Goal: Information Seeking & Learning: Learn about a topic

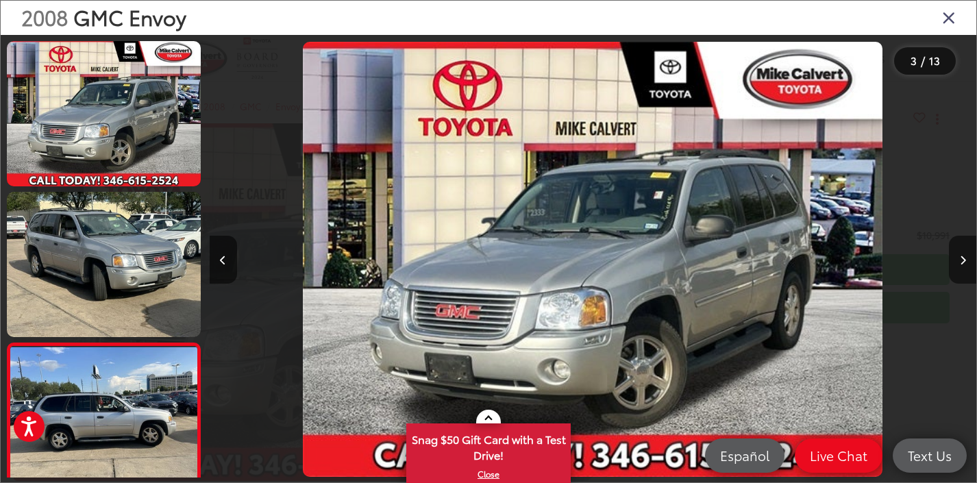
scroll to position [0, 1533]
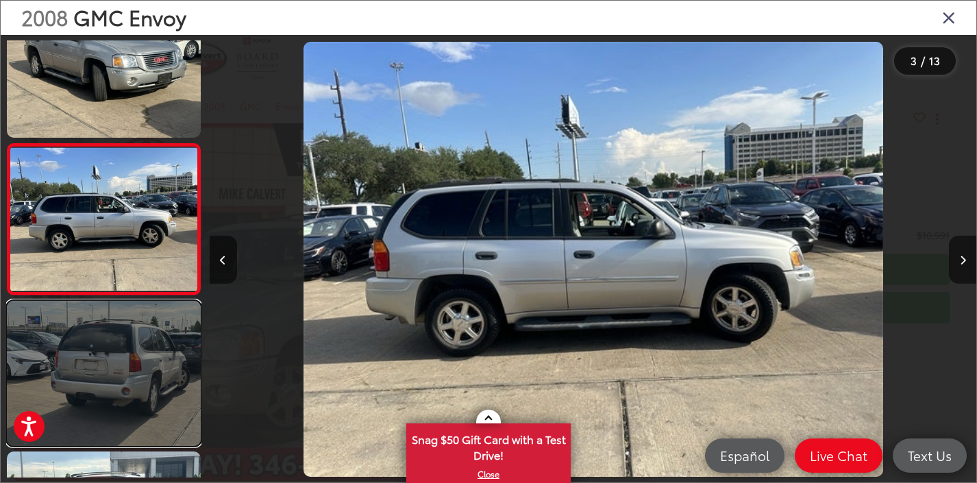
click at [183, 347] on link at bounding box center [104, 373] width 194 height 145
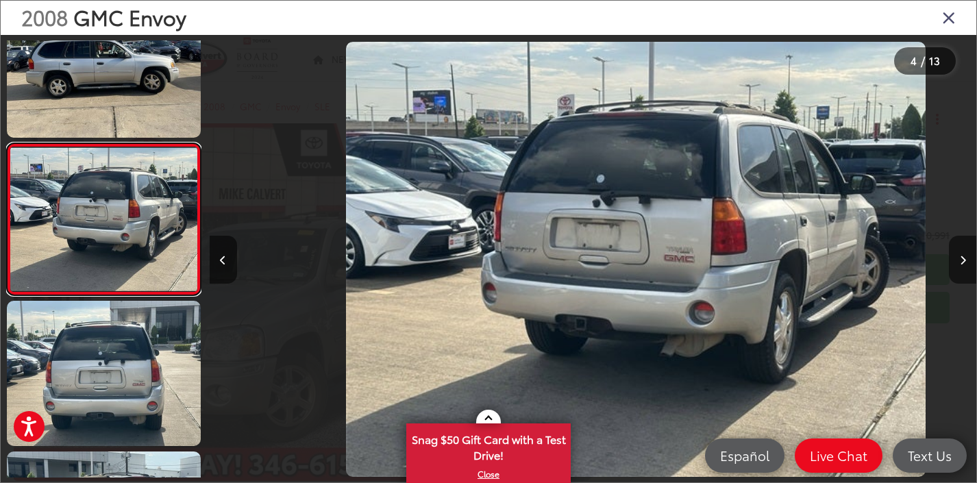
scroll to position [0, 2300]
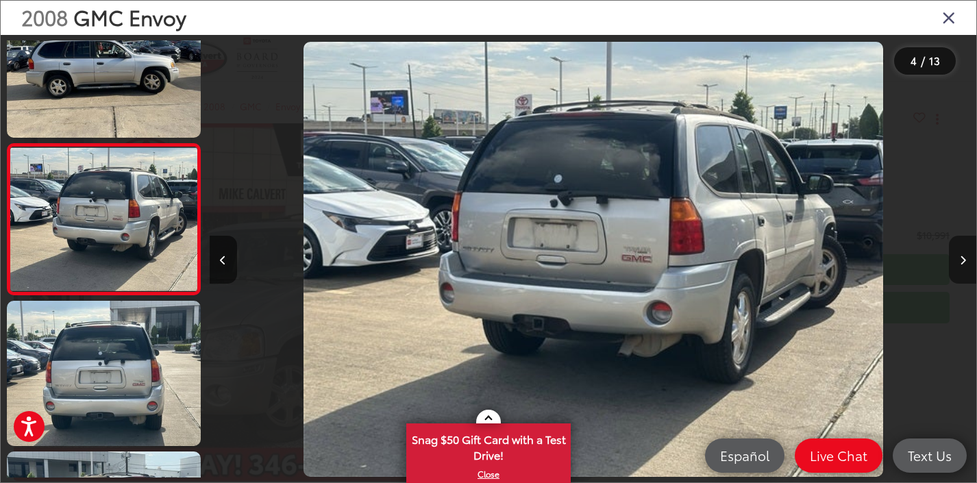
click at [958, 253] on button "Next image" at bounding box center [962, 260] width 27 height 48
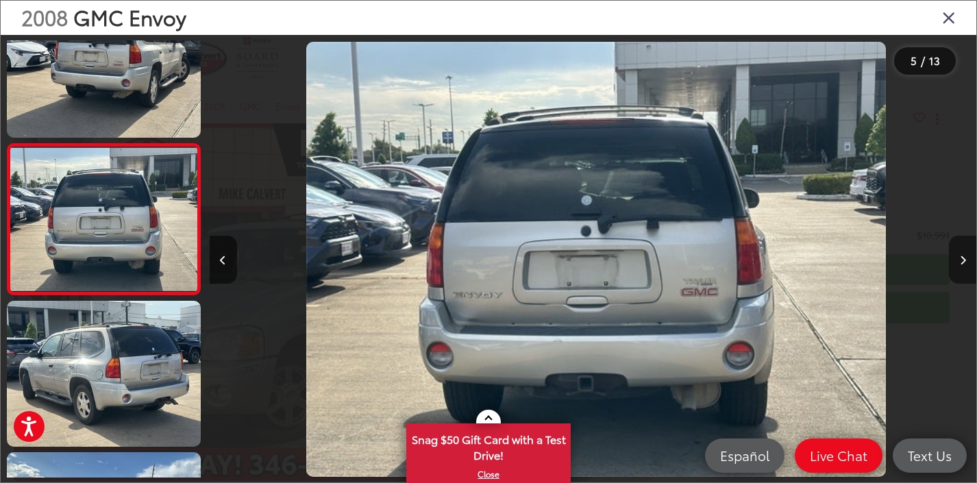
scroll to position [0, 3067]
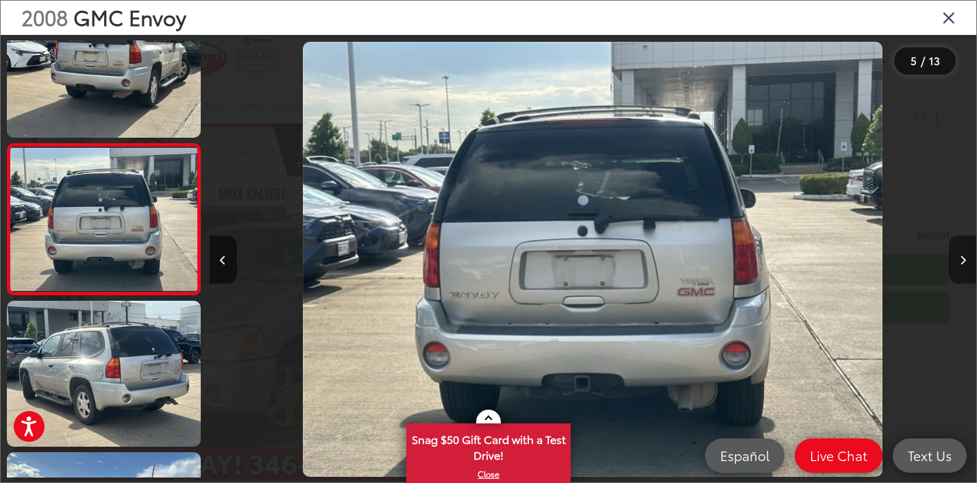
click at [958, 253] on button "Next image" at bounding box center [962, 260] width 27 height 48
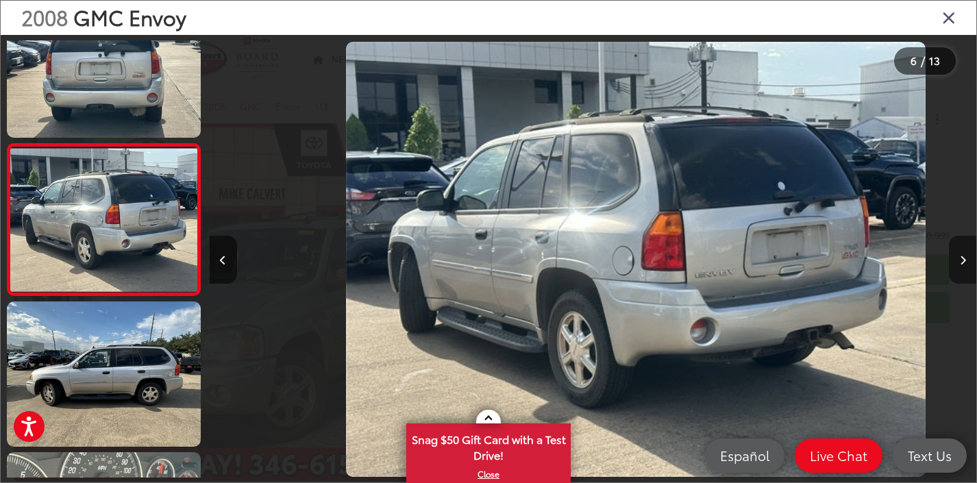
scroll to position [0, 3834]
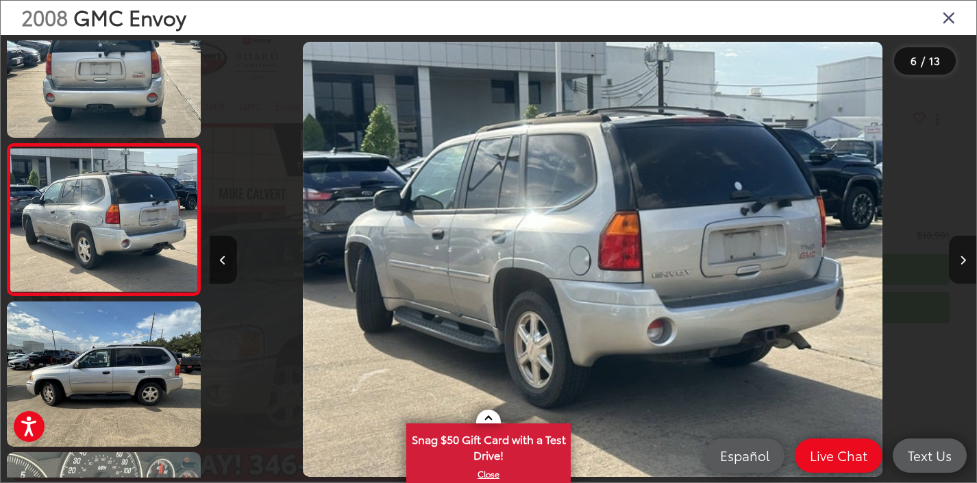
click at [958, 253] on button "Next image" at bounding box center [962, 260] width 27 height 48
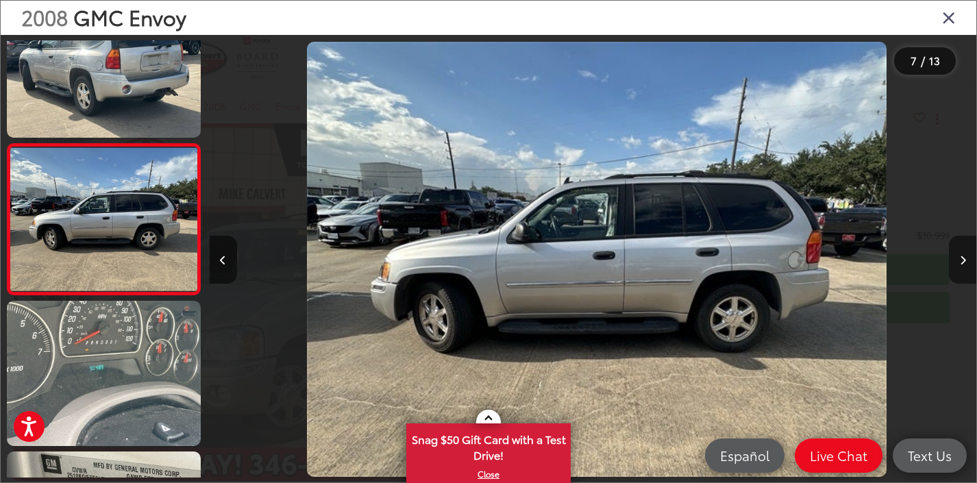
scroll to position [0, 4601]
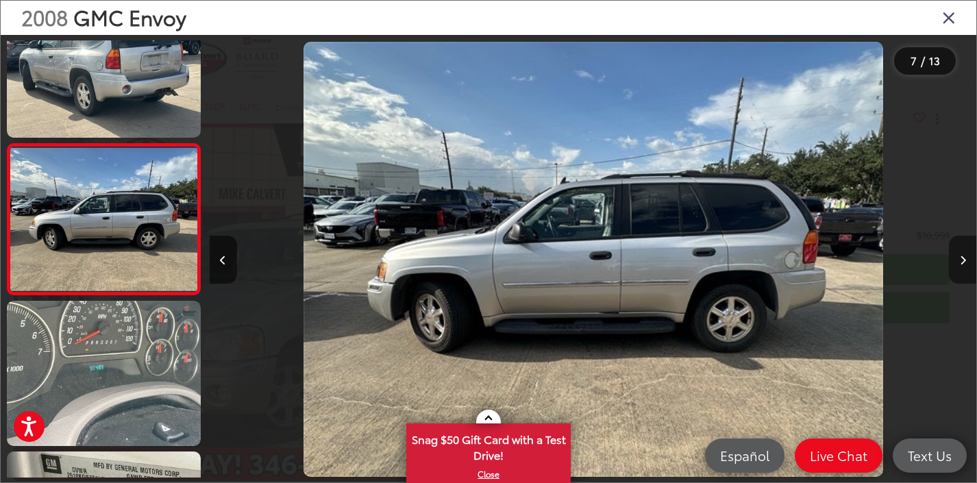
click at [958, 253] on button "Next image" at bounding box center [962, 260] width 27 height 48
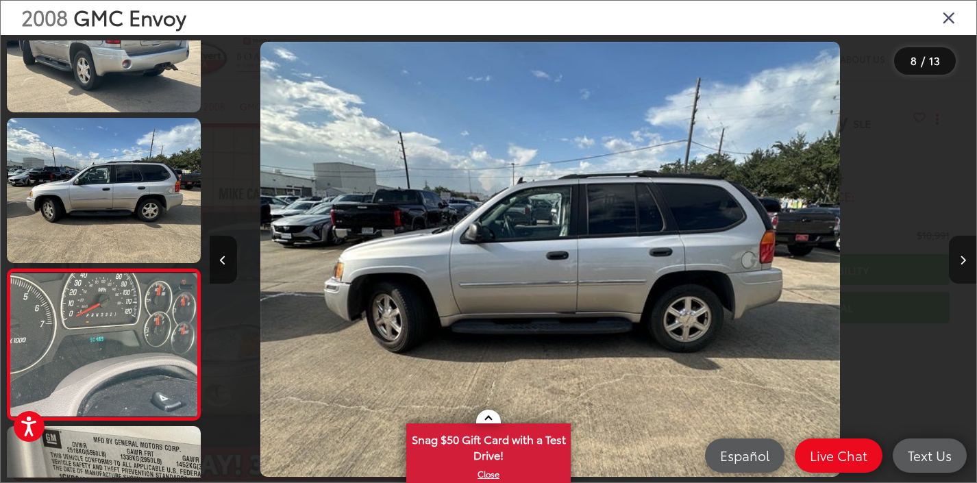
scroll to position [0, 0]
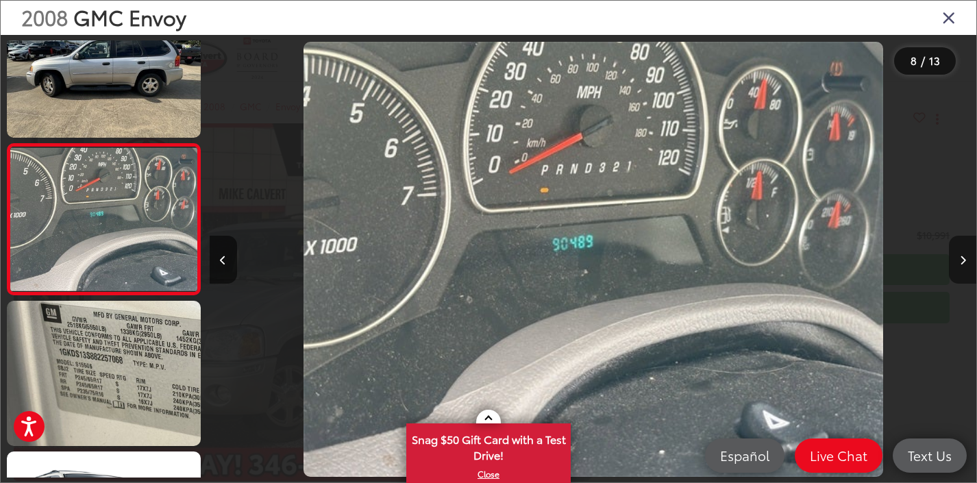
click at [958, 253] on button "Next image" at bounding box center [962, 260] width 27 height 48
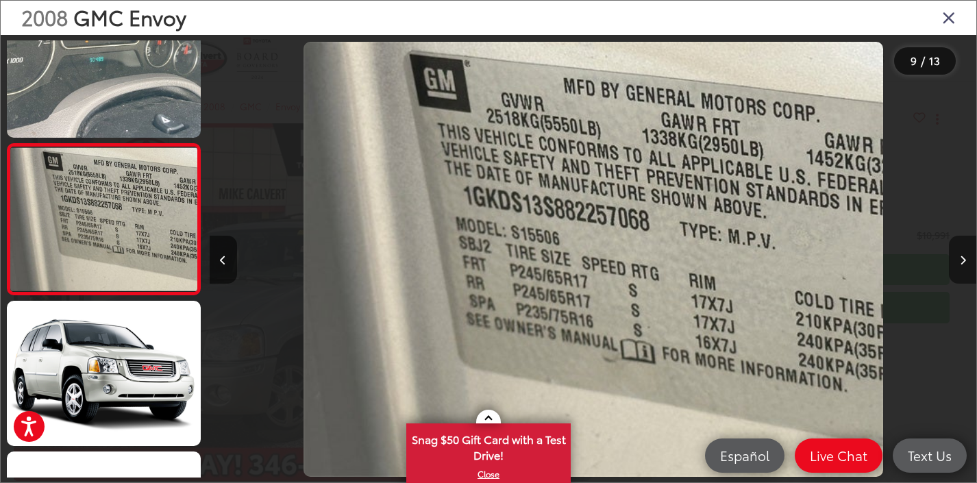
click at [958, 253] on button "Next image" at bounding box center [962, 260] width 27 height 48
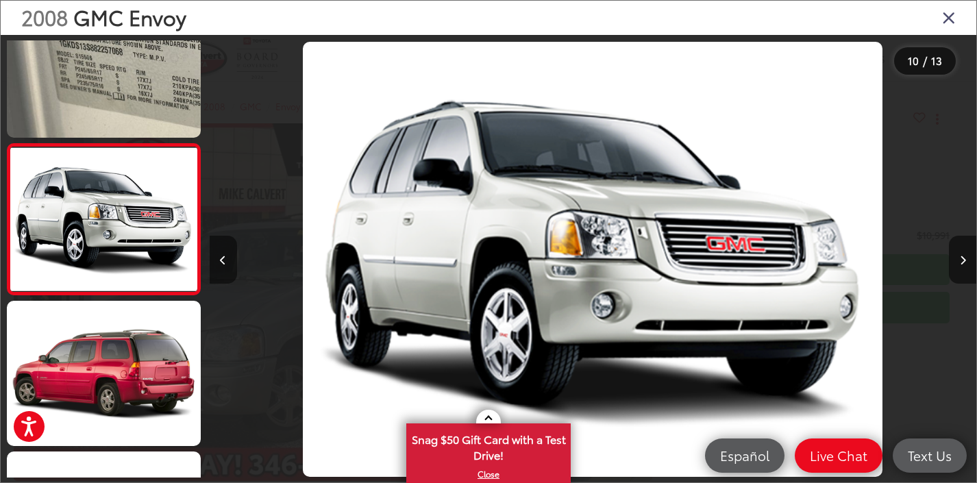
click at [223, 262] on icon "Previous image" at bounding box center [223, 261] width 6 height 10
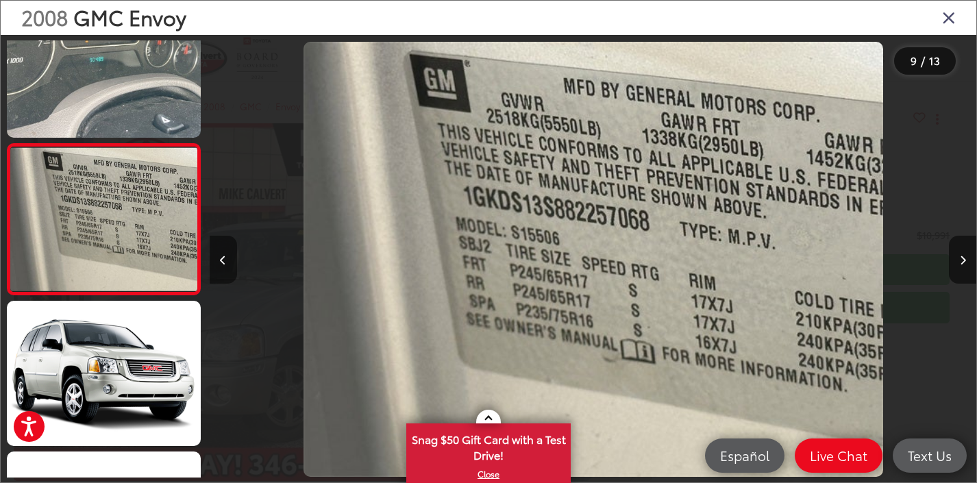
click at [223, 262] on icon "Previous image" at bounding box center [223, 261] width 6 height 10
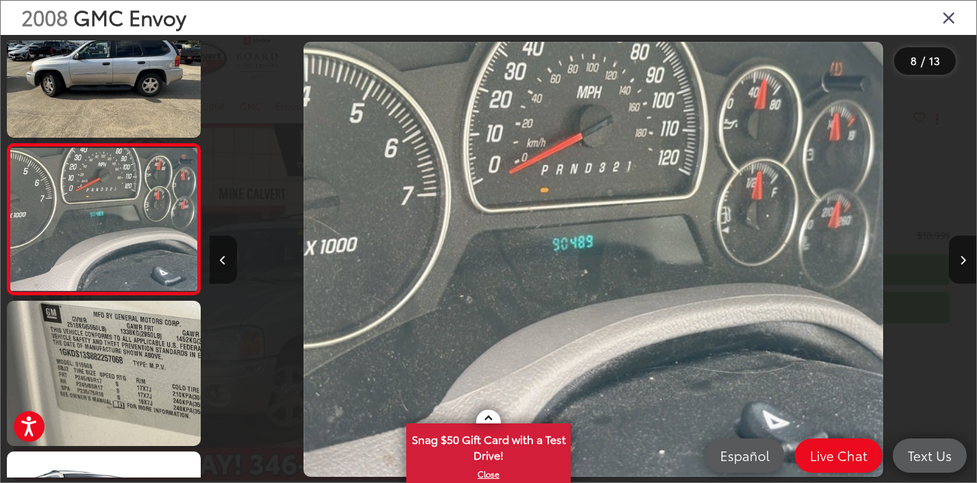
click at [223, 262] on icon "Previous image" at bounding box center [223, 261] width 6 height 10
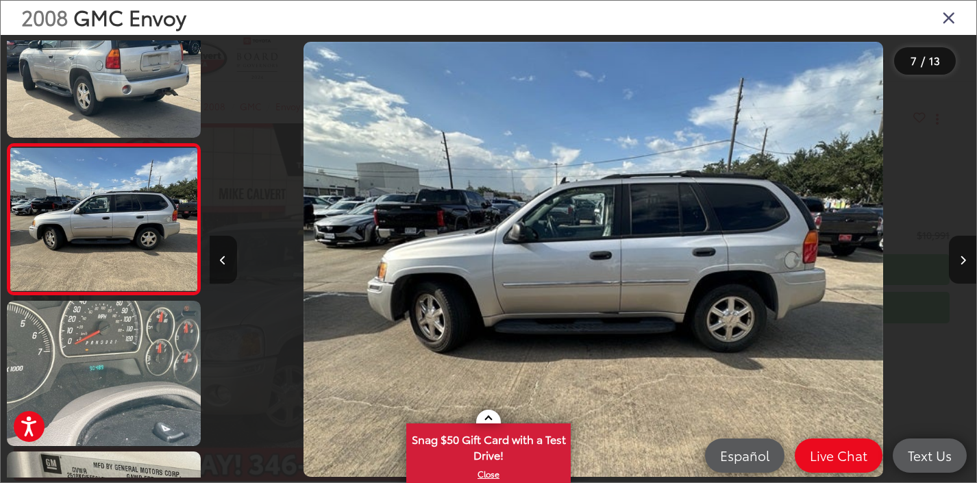
click at [223, 262] on icon "Previous image" at bounding box center [223, 261] width 6 height 10
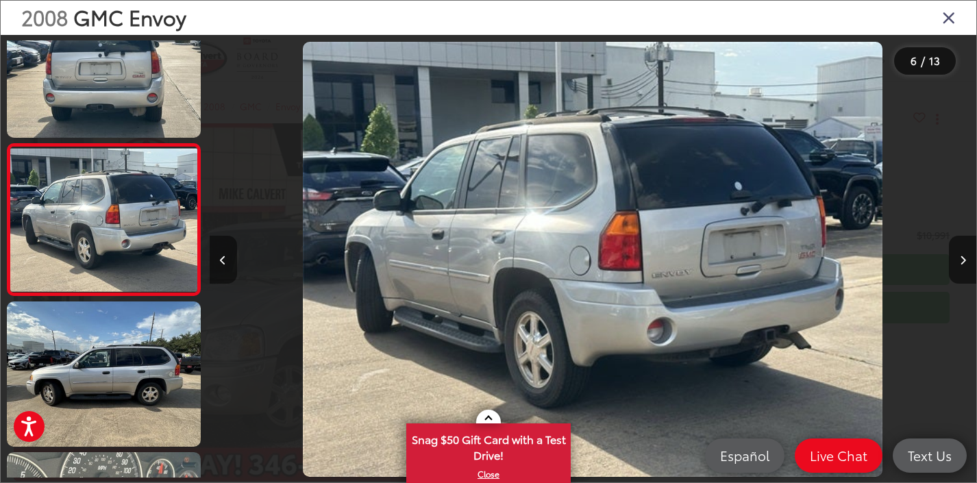
click at [223, 262] on icon "Previous image" at bounding box center [223, 261] width 6 height 10
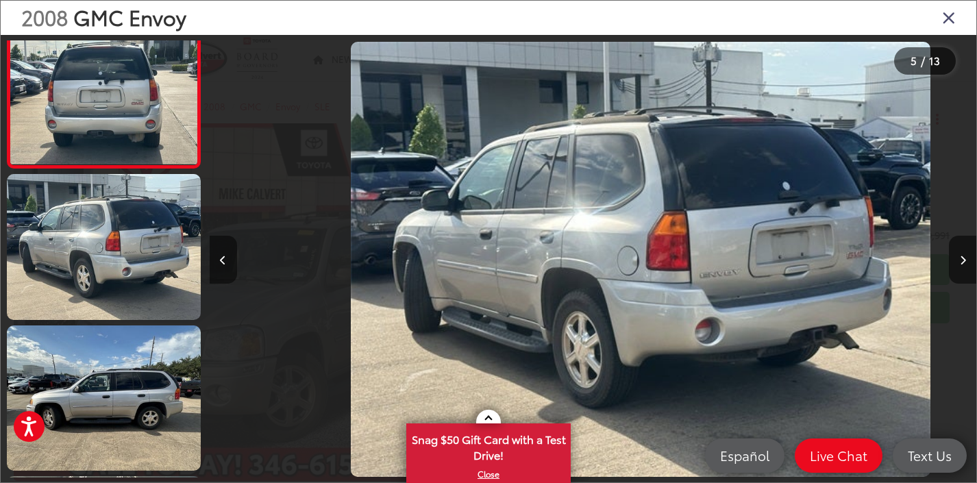
click at [223, 262] on icon "Previous image" at bounding box center [223, 261] width 6 height 10
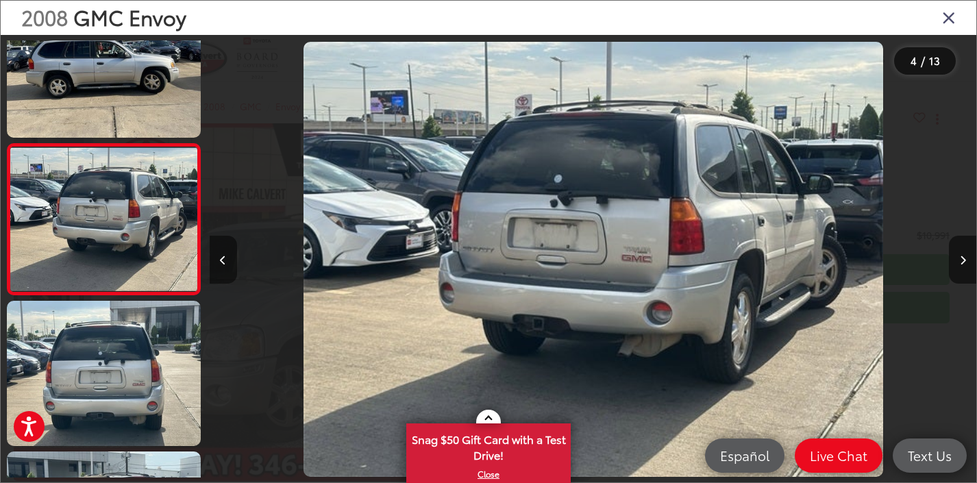
click at [223, 262] on icon "Previous image" at bounding box center [223, 261] width 6 height 10
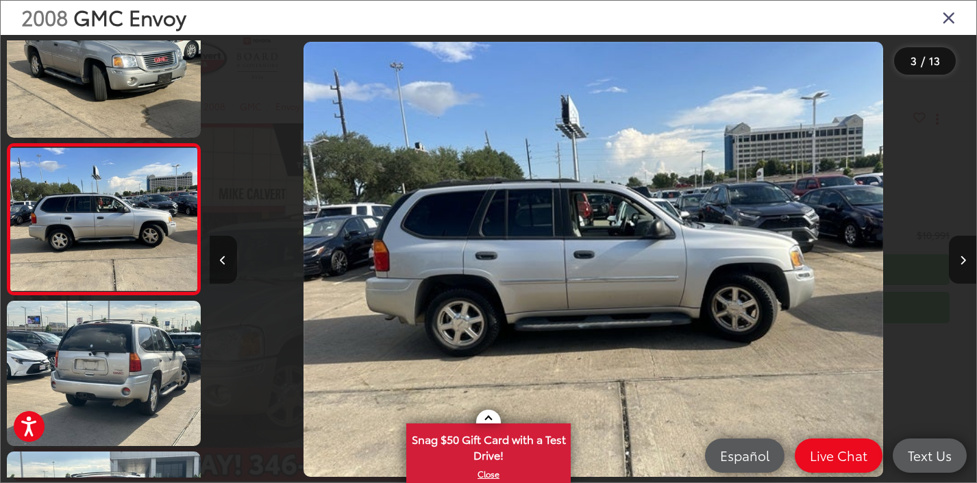
click at [223, 262] on icon "Previous image" at bounding box center [223, 261] width 6 height 10
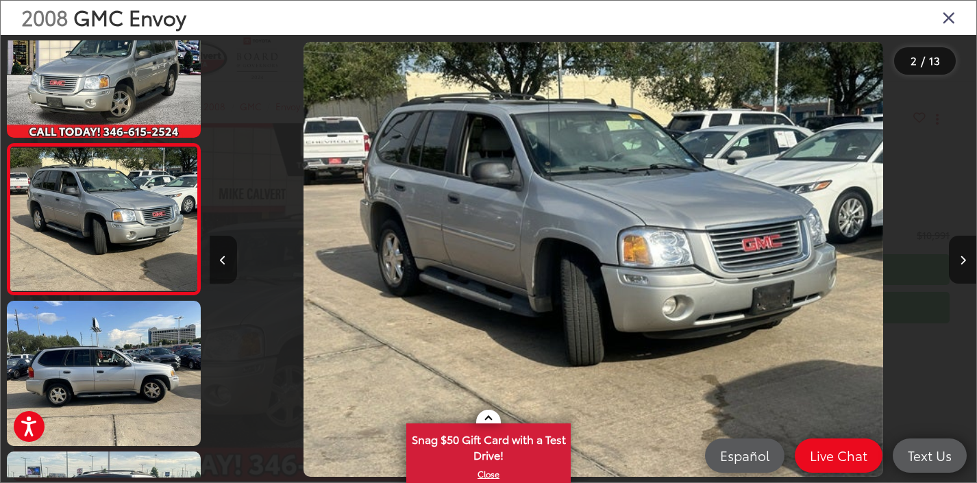
click at [223, 262] on icon "Previous image" at bounding box center [223, 261] width 6 height 10
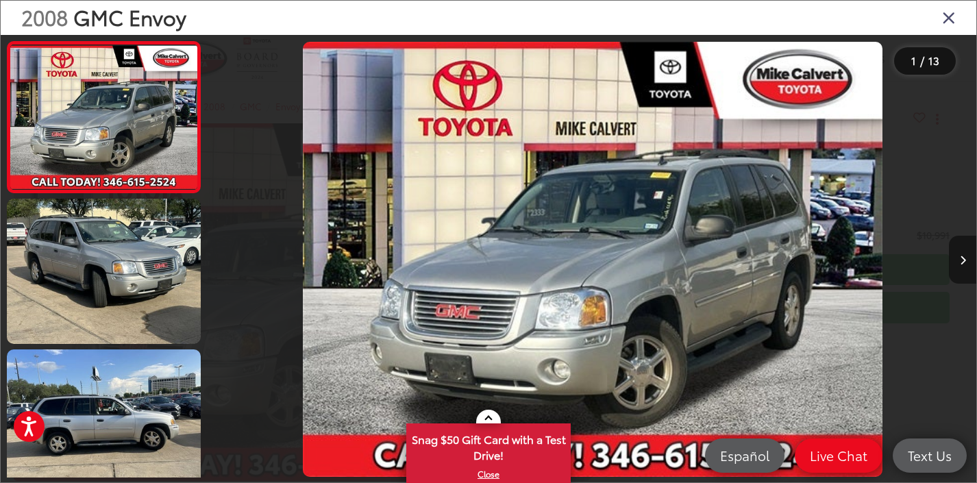
click at [962, 256] on icon "Next image" at bounding box center [963, 261] width 6 height 10
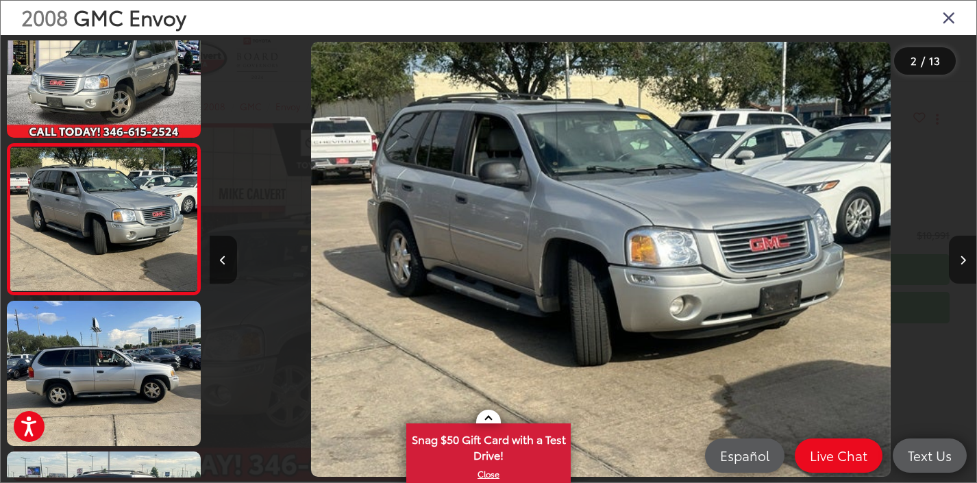
scroll to position [0, 767]
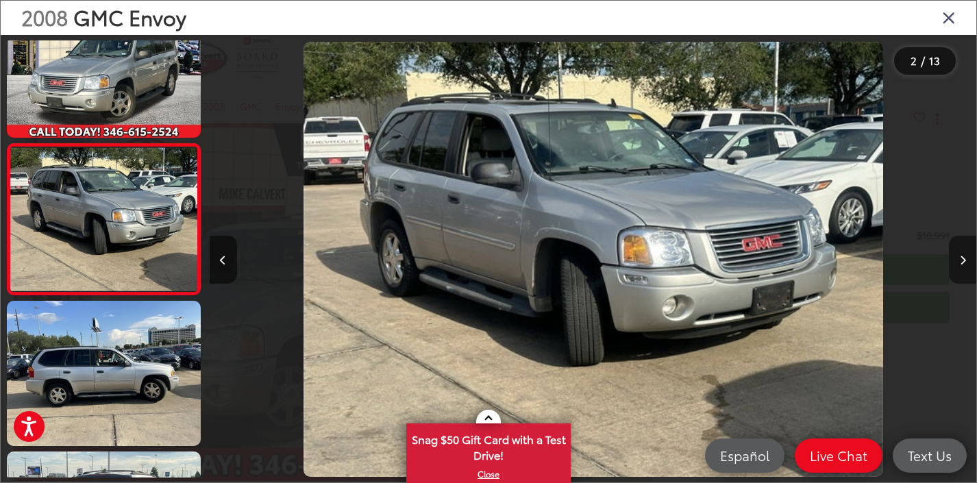
click at [962, 256] on icon "Next image" at bounding box center [963, 261] width 6 height 10
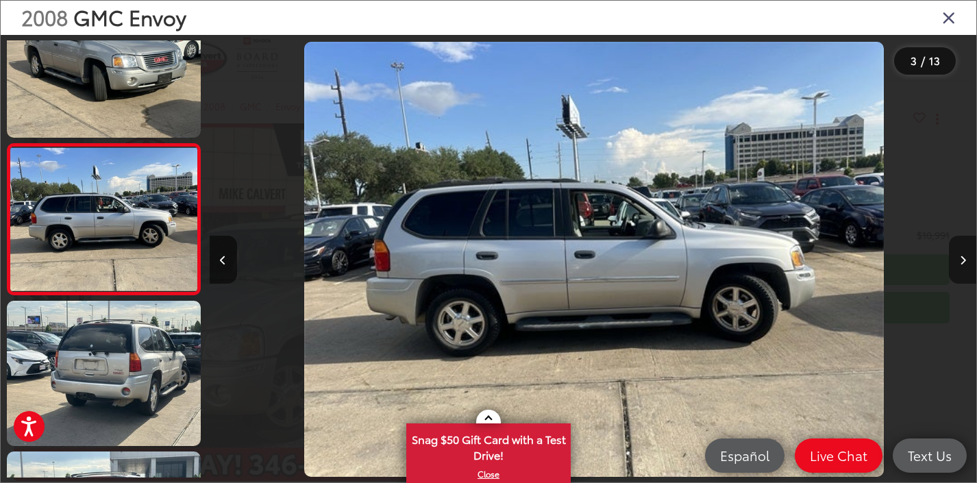
scroll to position [0, 1533]
click at [962, 256] on icon "Next image" at bounding box center [963, 261] width 6 height 10
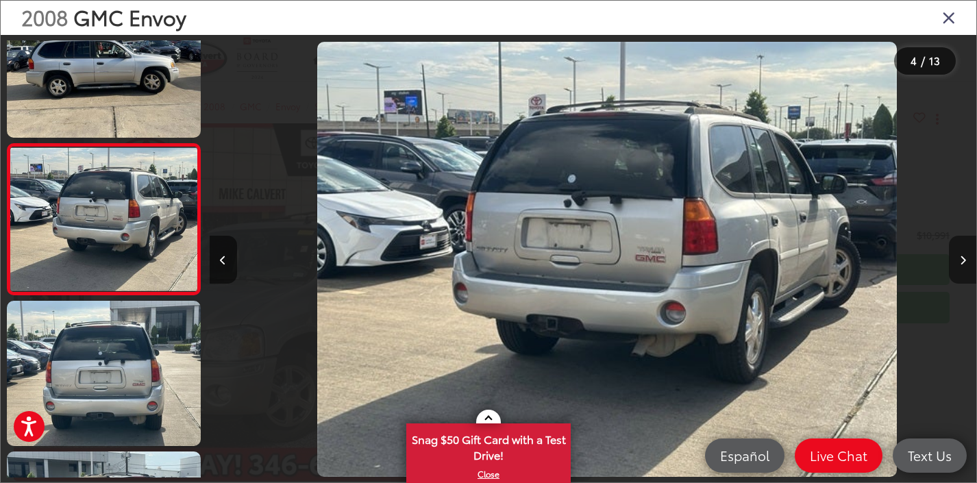
scroll to position [0, 2300]
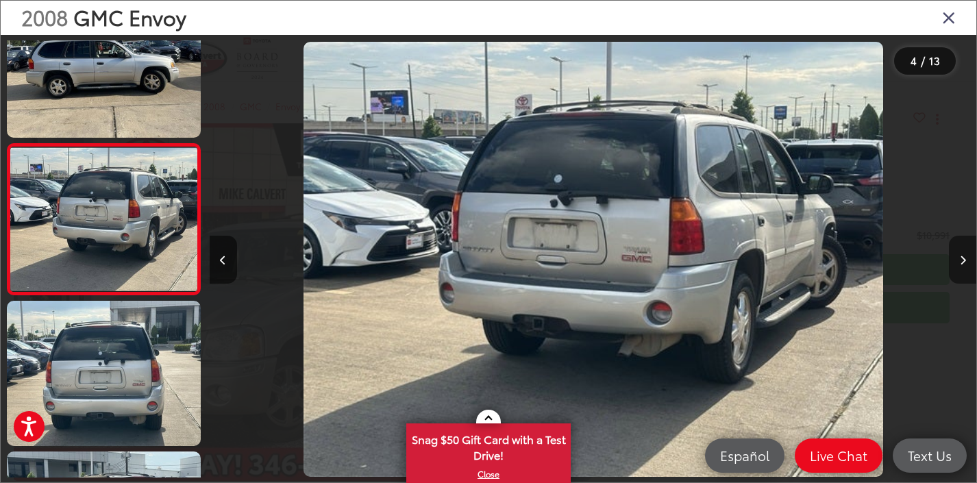
click at [962, 256] on icon "Next image" at bounding box center [963, 261] width 6 height 10
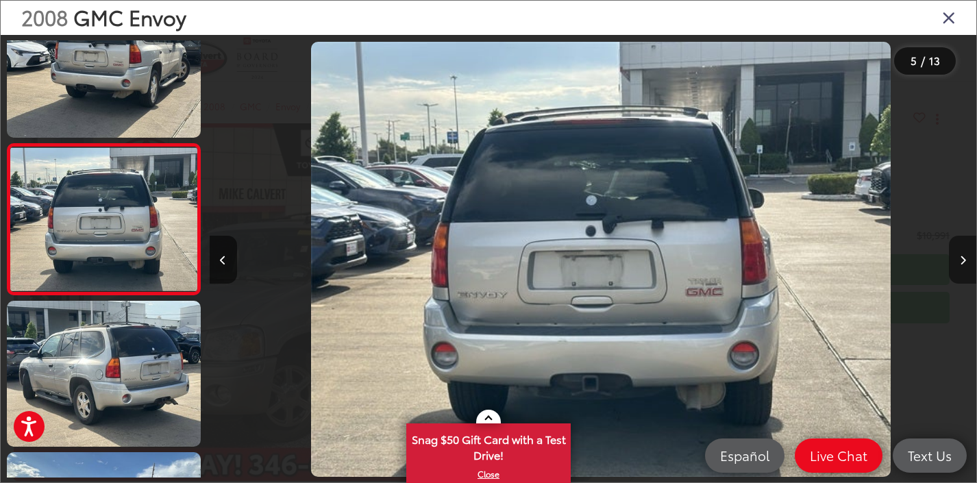
scroll to position [0, 3067]
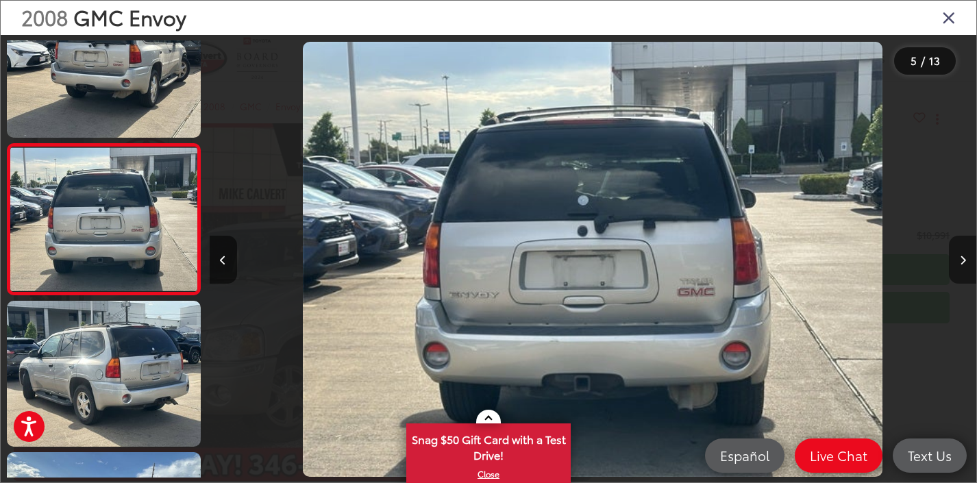
click at [962, 256] on icon "Next image" at bounding box center [963, 261] width 6 height 10
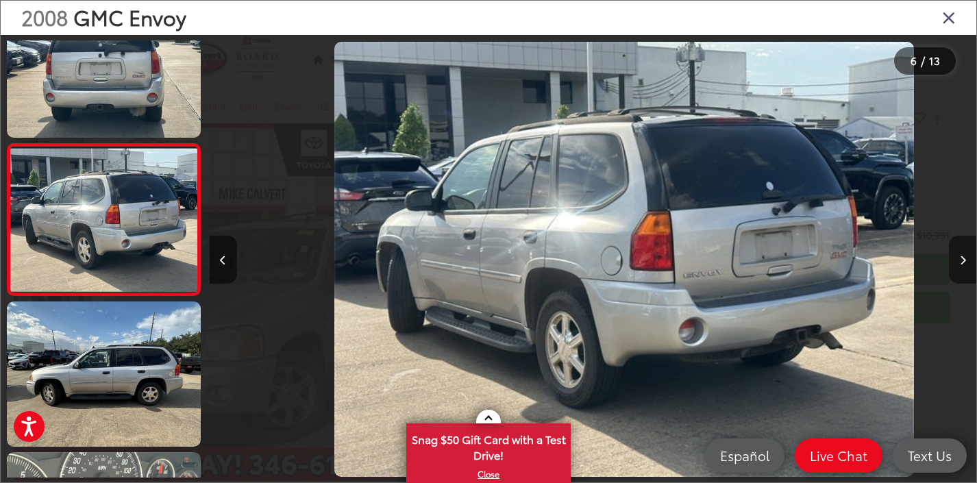
scroll to position [0, 3834]
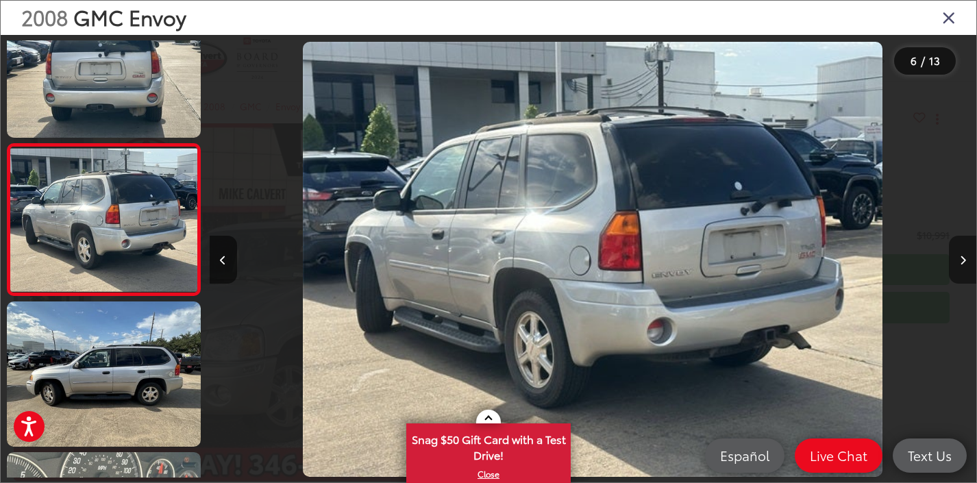
click at [962, 256] on icon "Next image" at bounding box center [963, 261] width 6 height 10
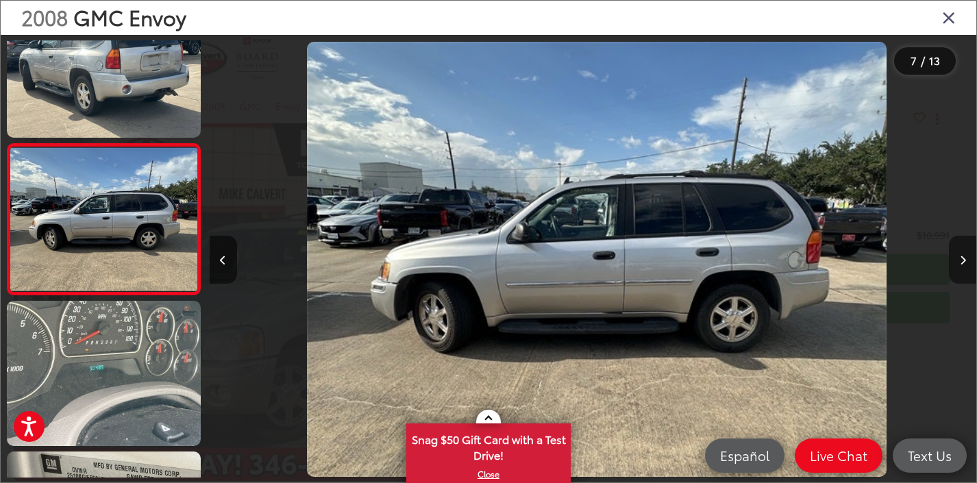
scroll to position [0, 4601]
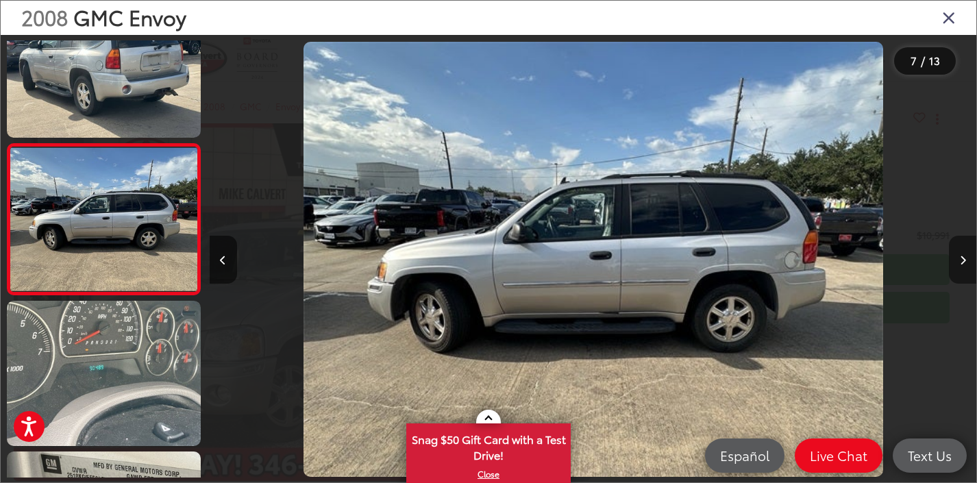
click at [961, 256] on icon "Next image" at bounding box center [963, 261] width 6 height 10
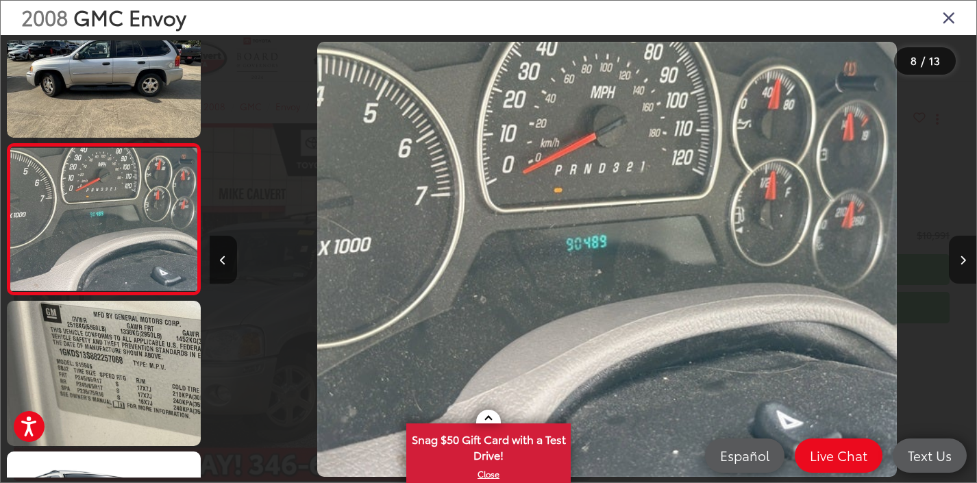
scroll to position [0, 5367]
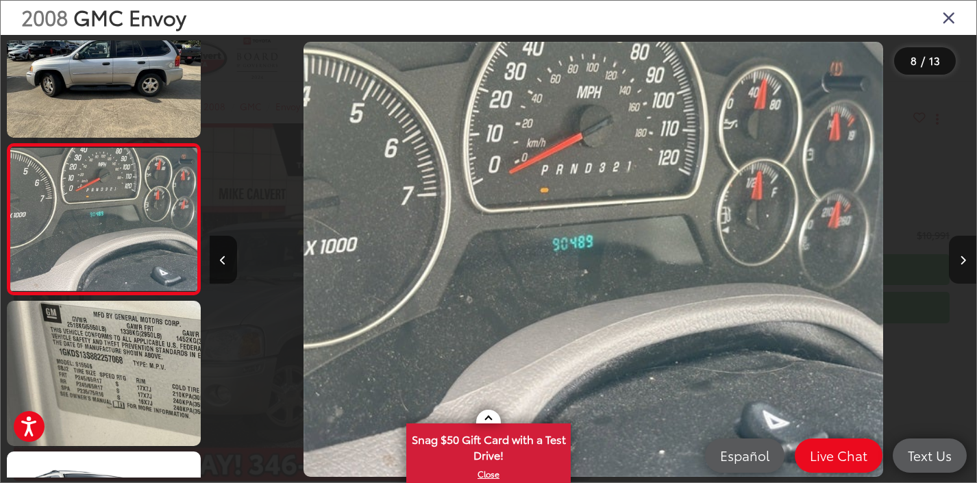
click at [961, 256] on icon "Next image" at bounding box center [963, 261] width 6 height 10
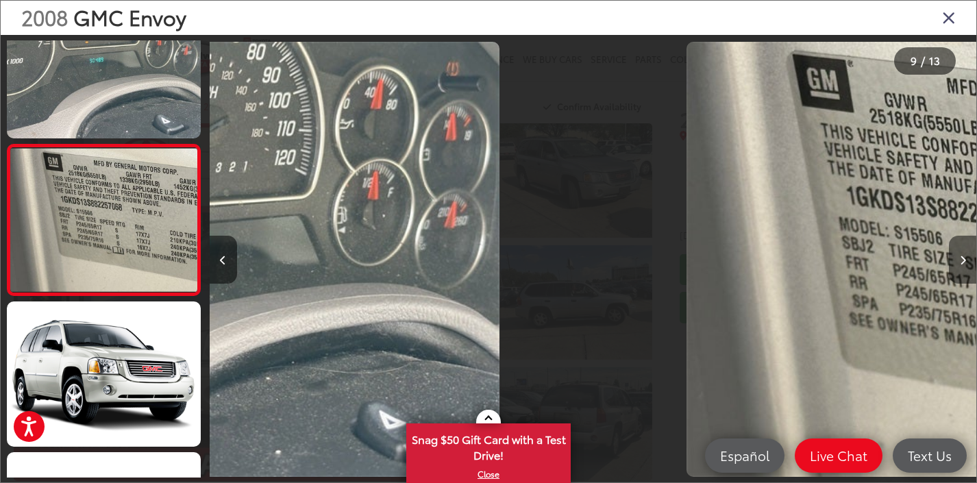
scroll to position [1104, 0]
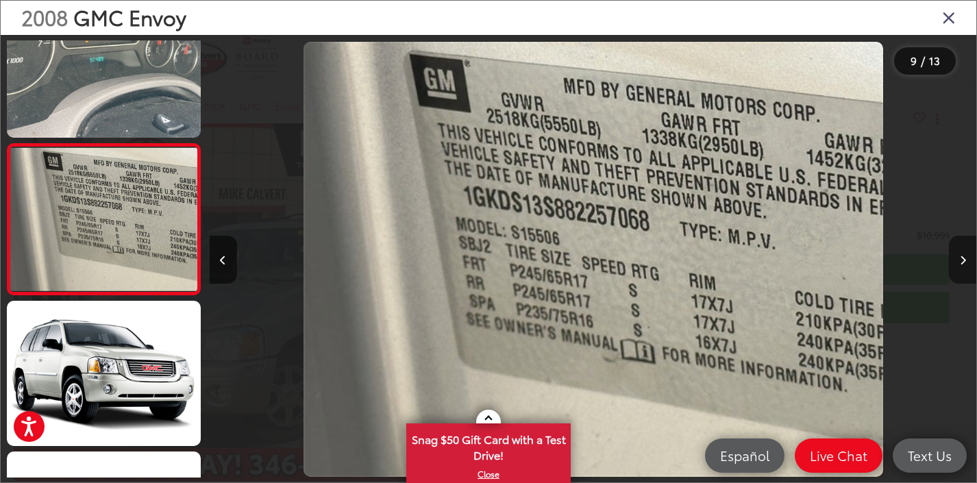
click at [961, 250] on button "Next image" at bounding box center [962, 260] width 27 height 48
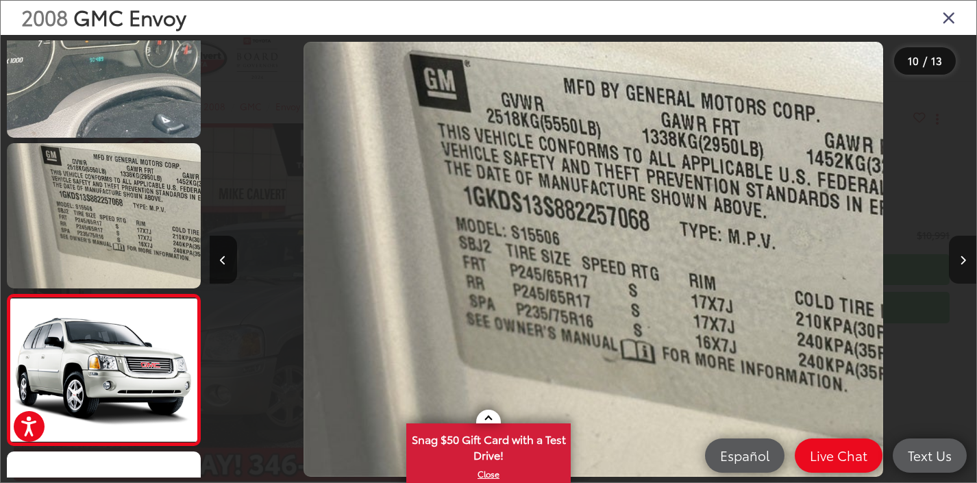
scroll to position [0, 6287]
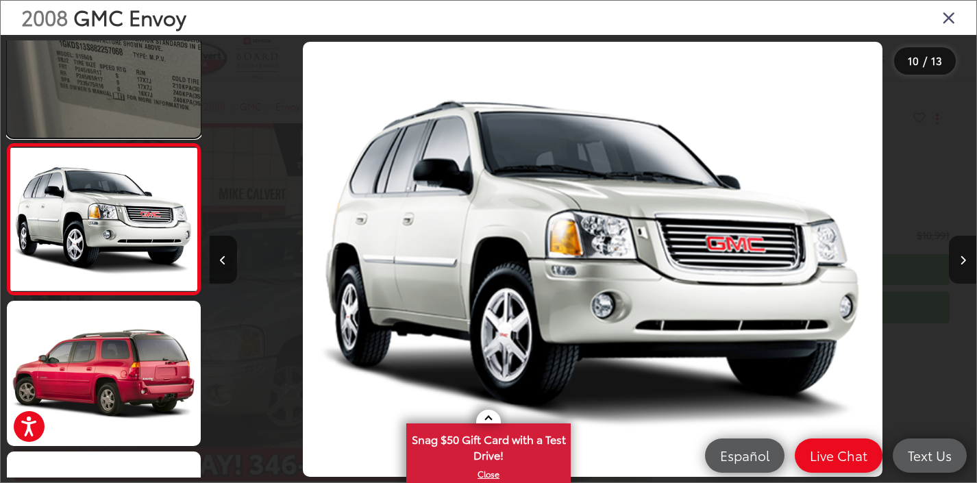
click at [151, 115] on link at bounding box center [104, 64] width 194 height 145
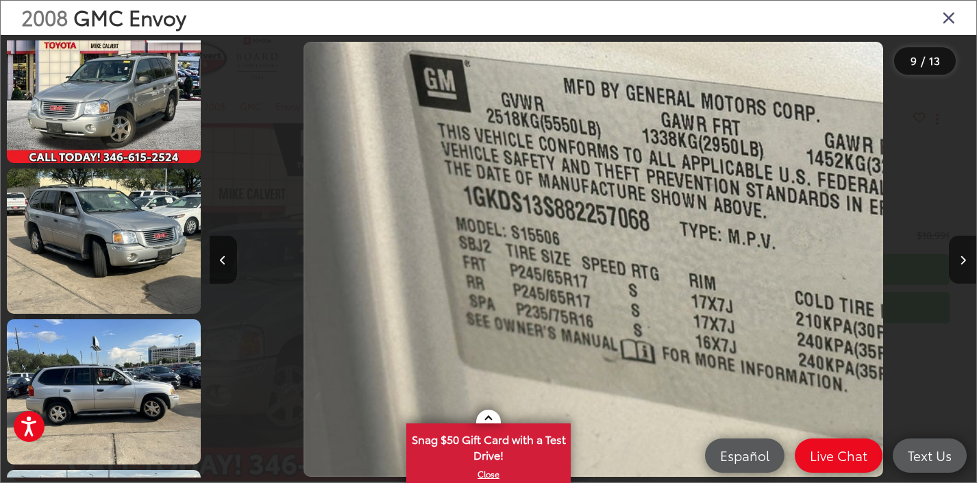
scroll to position [0, 0]
